Goal: Find specific page/section: Find specific page/section

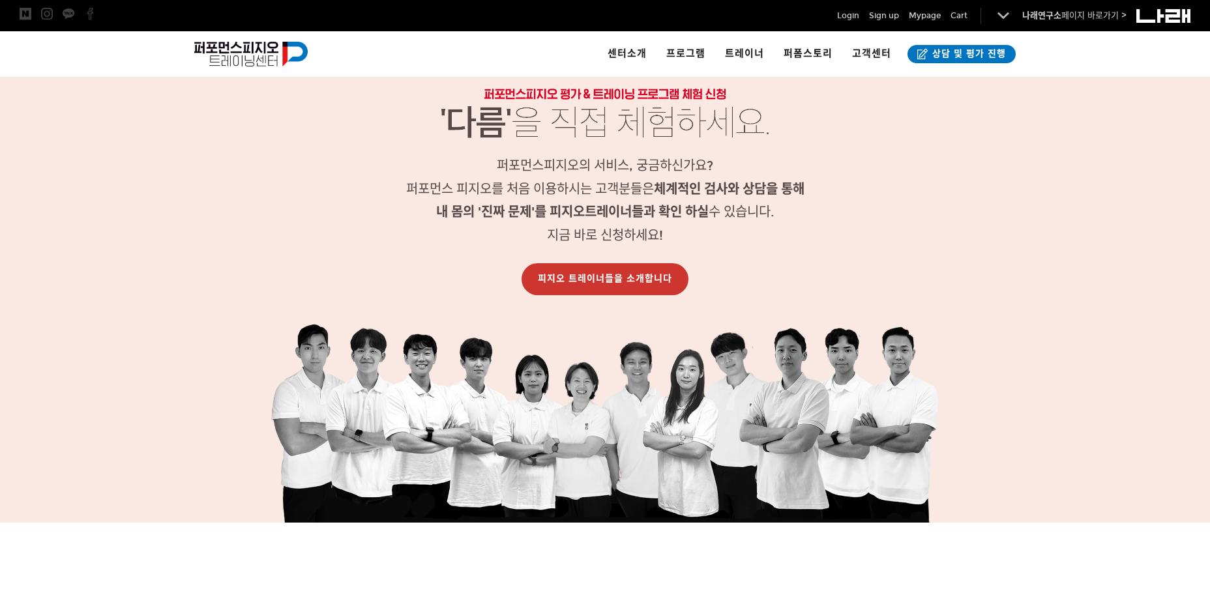
scroll to position [1369, 0]
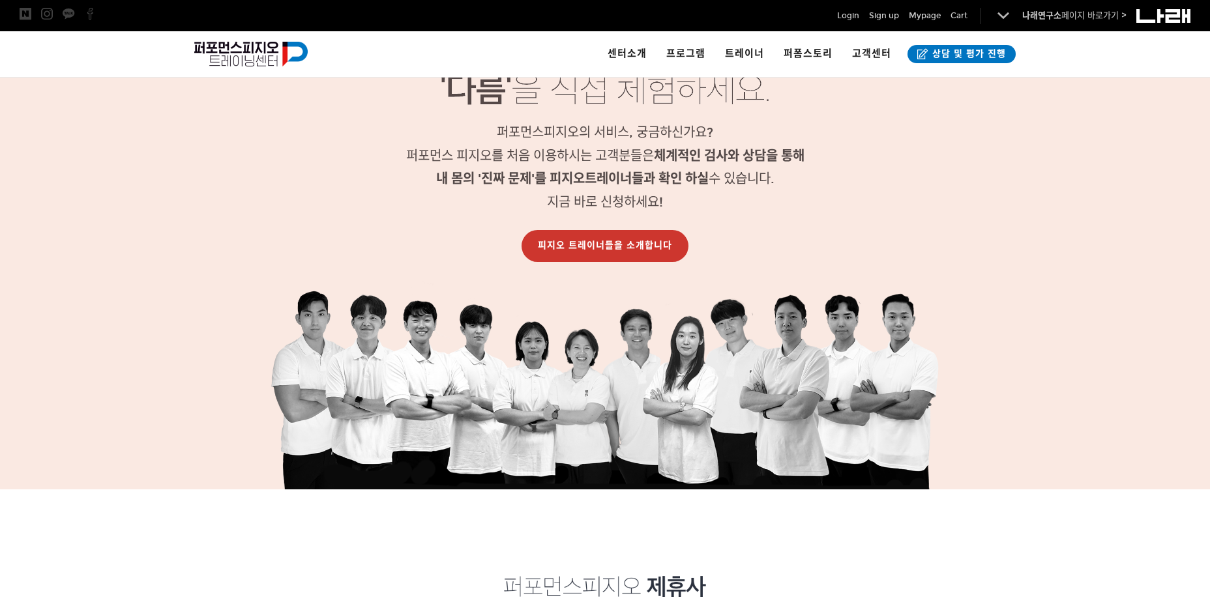
click at [582, 253] on link "피지오 트레이너들을 소개합니다" at bounding box center [605, 246] width 167 height 32
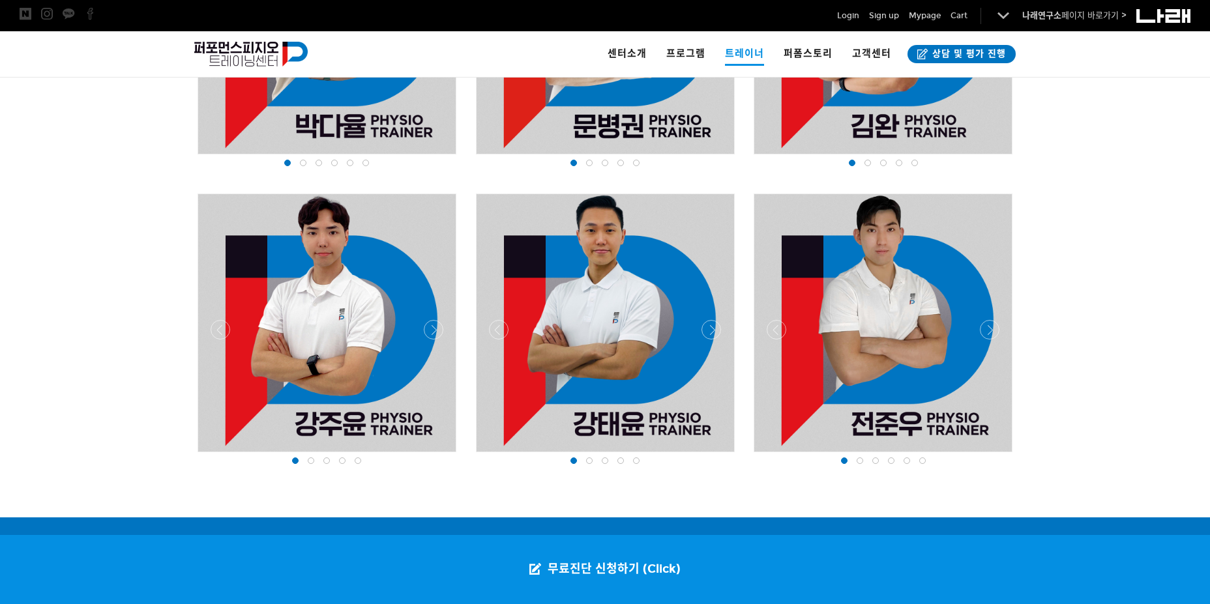
scroll to position [1630, 0]
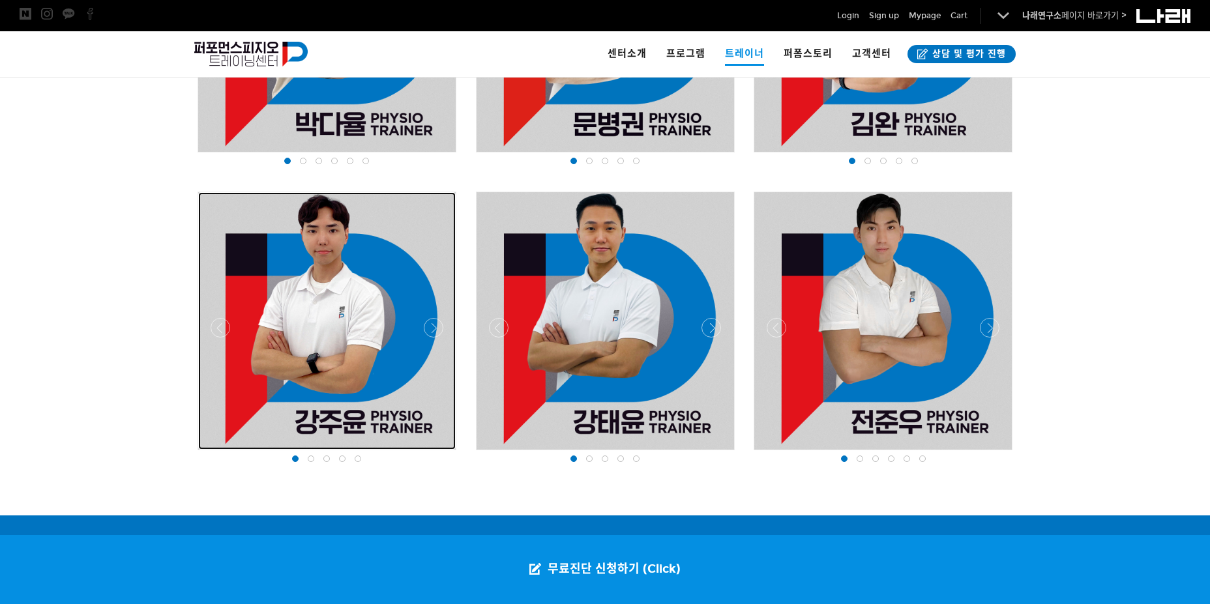
click at [349, 359] on div at bounding box center [327, 321] width 258 height 258
